Goal: Use online tool/utility: Utilize a website feature to perform a specific function

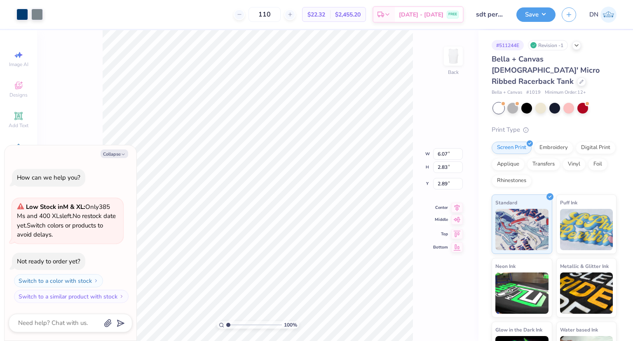
type textarea "x"
type input "7.39"
type input "3.44"
type input "2.28"
click at [456, 203] on icon at bounding box center [458, 200] width 12 height 10
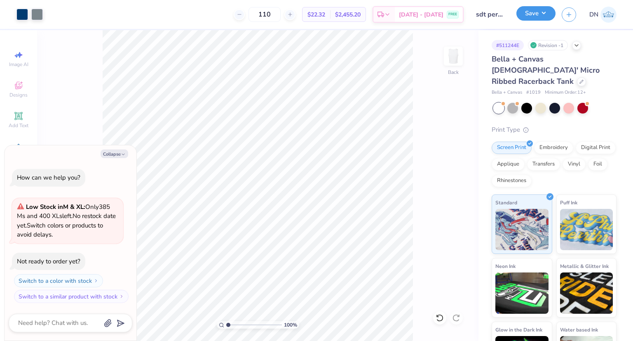
click at [541, 15] on button "Save" at bounding box center [536, 13] width 39 height 14
type textarea "x"
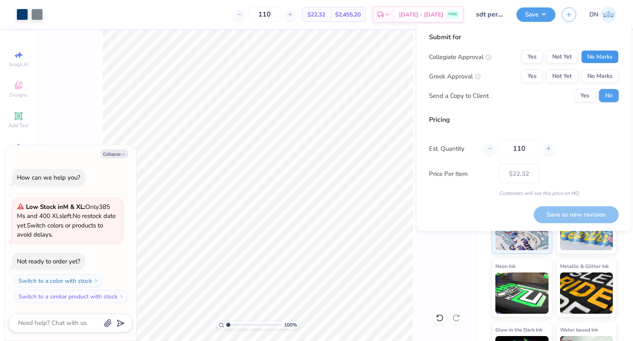
click at [591, 61] on button "No Marks" at bounding box center [601, 56] width 38 height 13
click at [538, 82] on button "Yes" at bounding box center [532, 76] width 21 height 13
click at [574, 213] on button "Save as new revision" at bounding box center [576, 214] width 85 height 16
type input "$22.32"
type textarea "x"
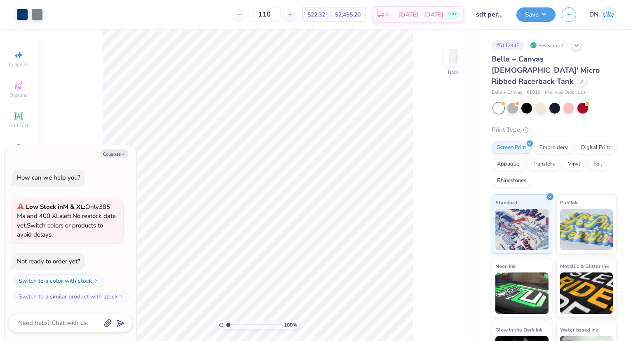
click at [455, 204] on div "100 % Back" at bounding box center [258, 185] width 442 height 311
type textarea "x"
type input "7.37"
type input "3.43"
type input "2.29"
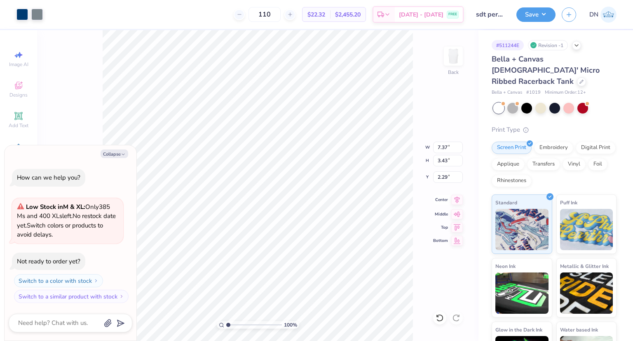
click at [458, 199] on icon at bounding box center [458, 200] width 12 height 10
click at [533, 16] on button "Save" at bounding box center [536, 13] width 39 height 14
type textarea "x"
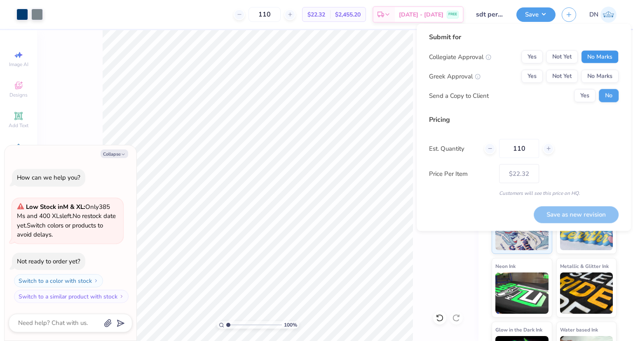
click at [604, 58] on button "No Marks" at bounding box center [601, 56] width 38 height 13
click at [538, 75] on button "Yes" at bounding box center [532, 76] width 21 height 13
click at [580, 214] on button "Save as new revision" at bounding box center [576, 214] width 85 height 16
type input "$22.32"
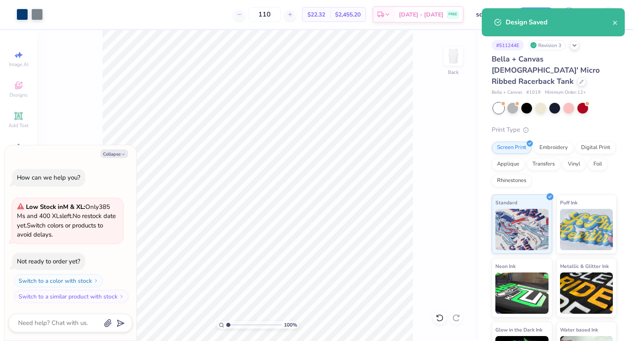
type textarea "x"
type input "– –"
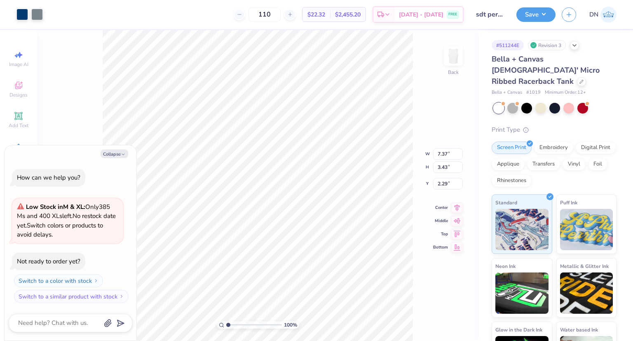
type textarea "x"
type input "2.70"
type textarea "x"
click at [281, 15] on input "110" at bounding box center [265, 14] width 32 height 15
type input "120"
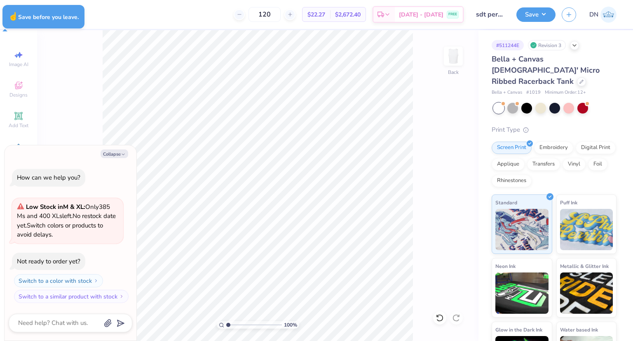
type textarea "x"
